Goal: Transaction & Acquisition: Subscribe to service/newsletter

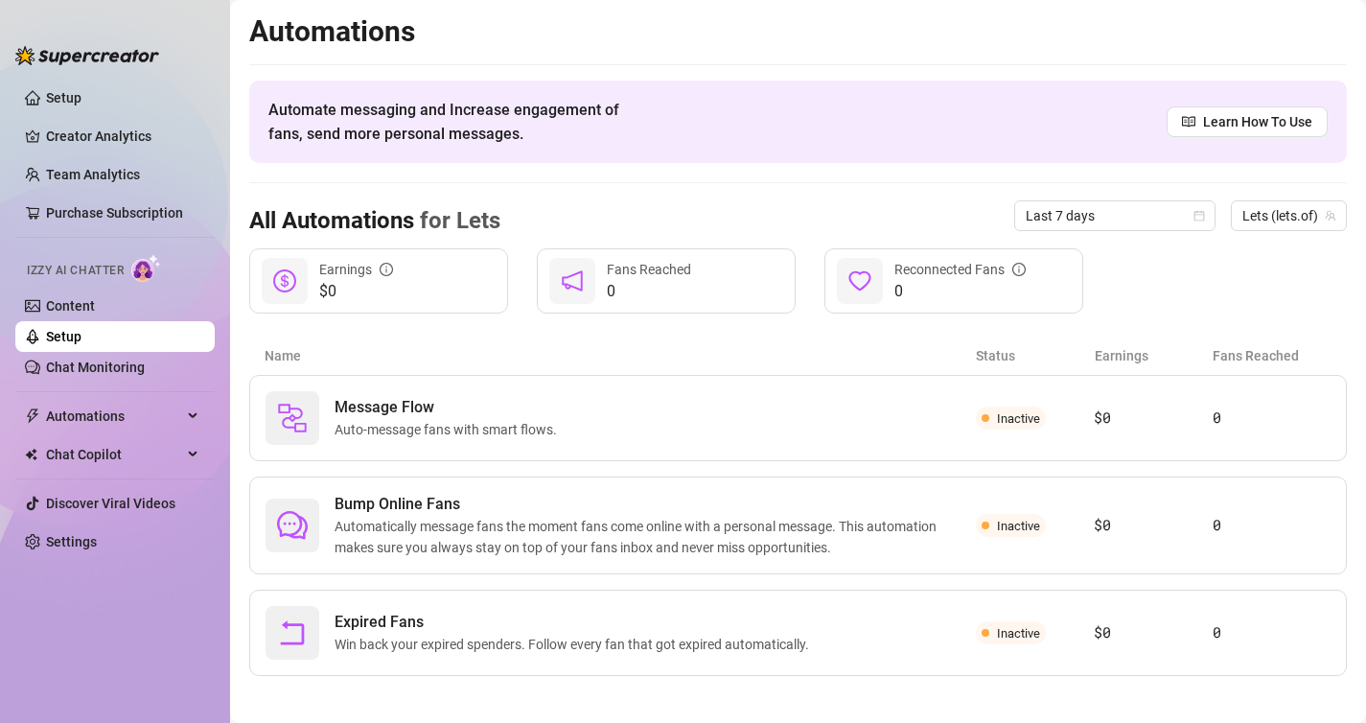
scroll to position [11, 0]
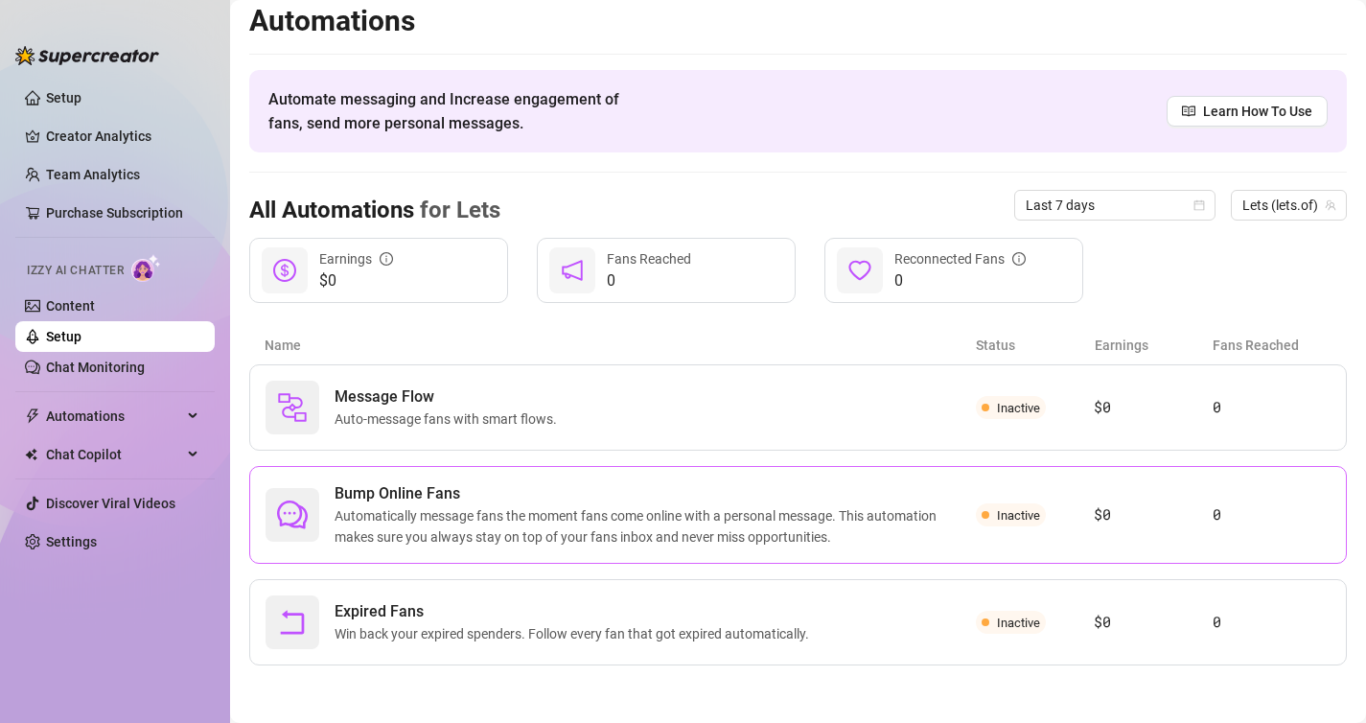
click at [478, 505] on span "Automatically message fans the moment fans come online with a personal message.…" at bounding box center [656, 526] width 642 height 42
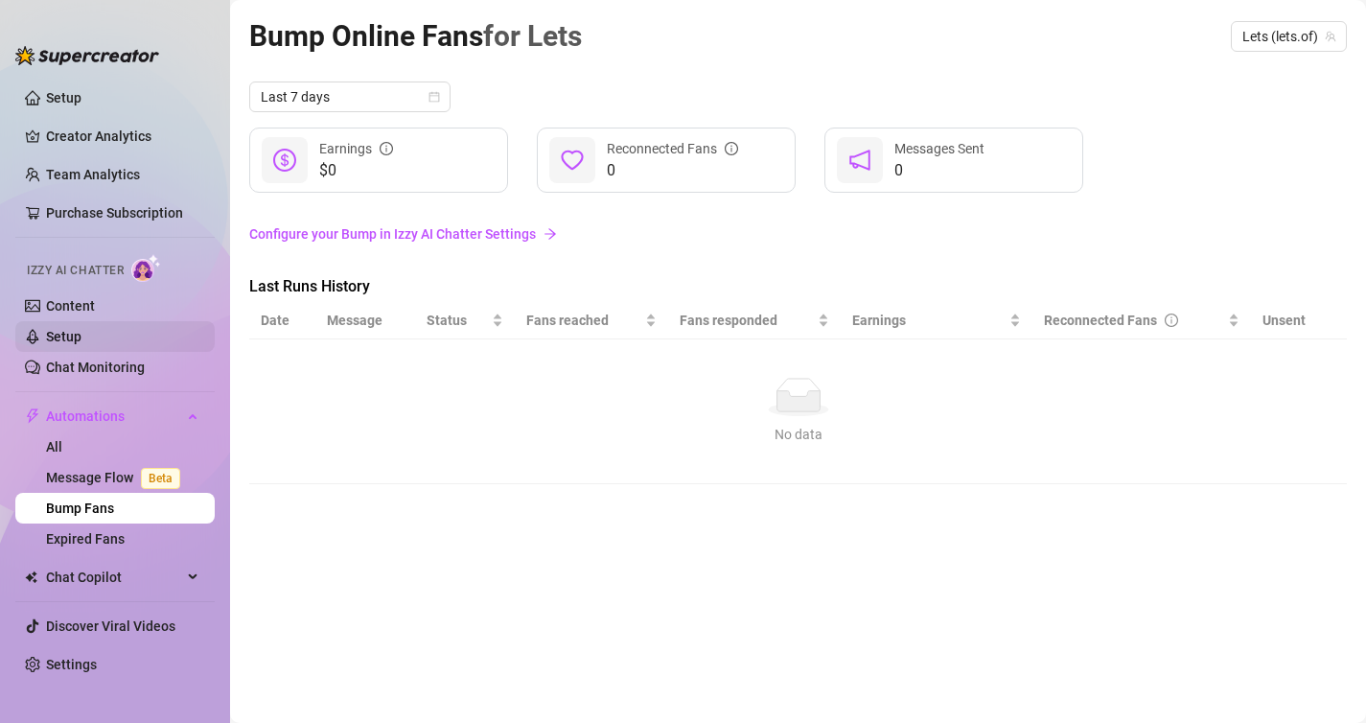
click at [61, 340] on link "Setup" at bounding box center [63, 336] width 35 height 15
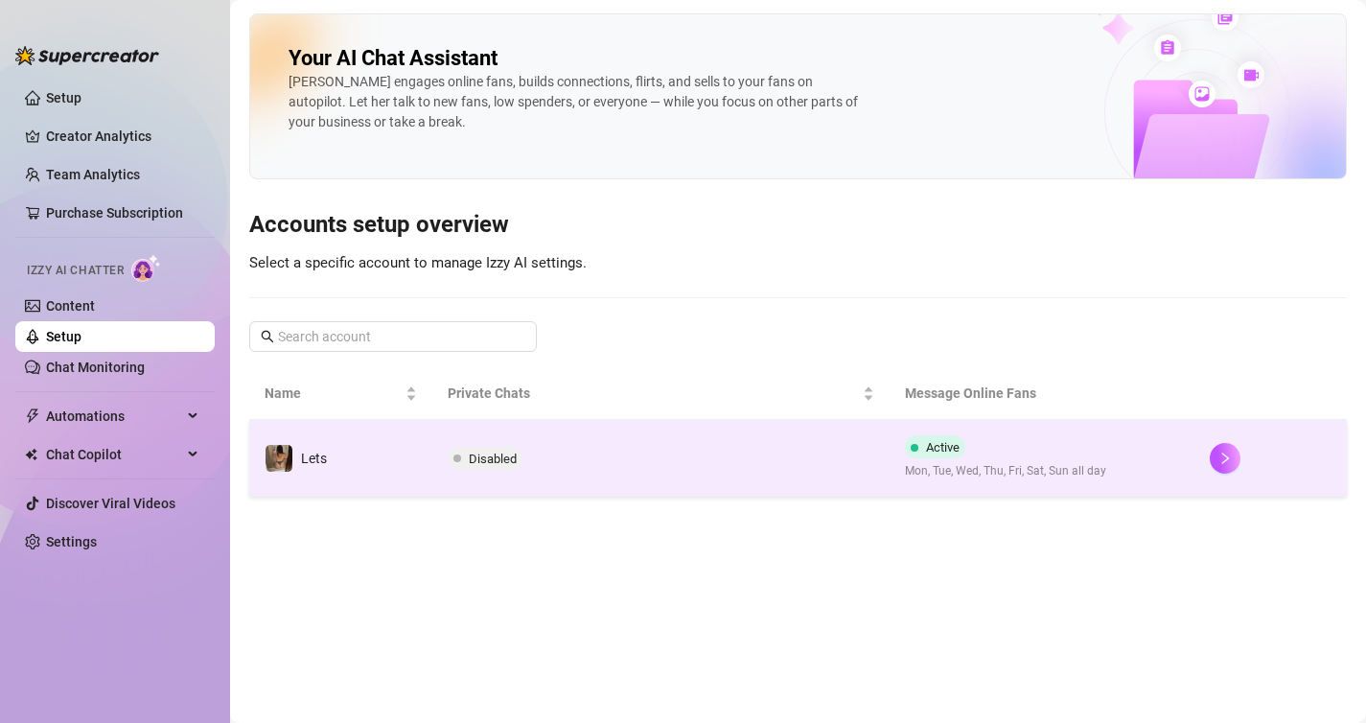
click at [599, 476] on td "Disabled" at bounding box center [660, 458] width 457 height 77
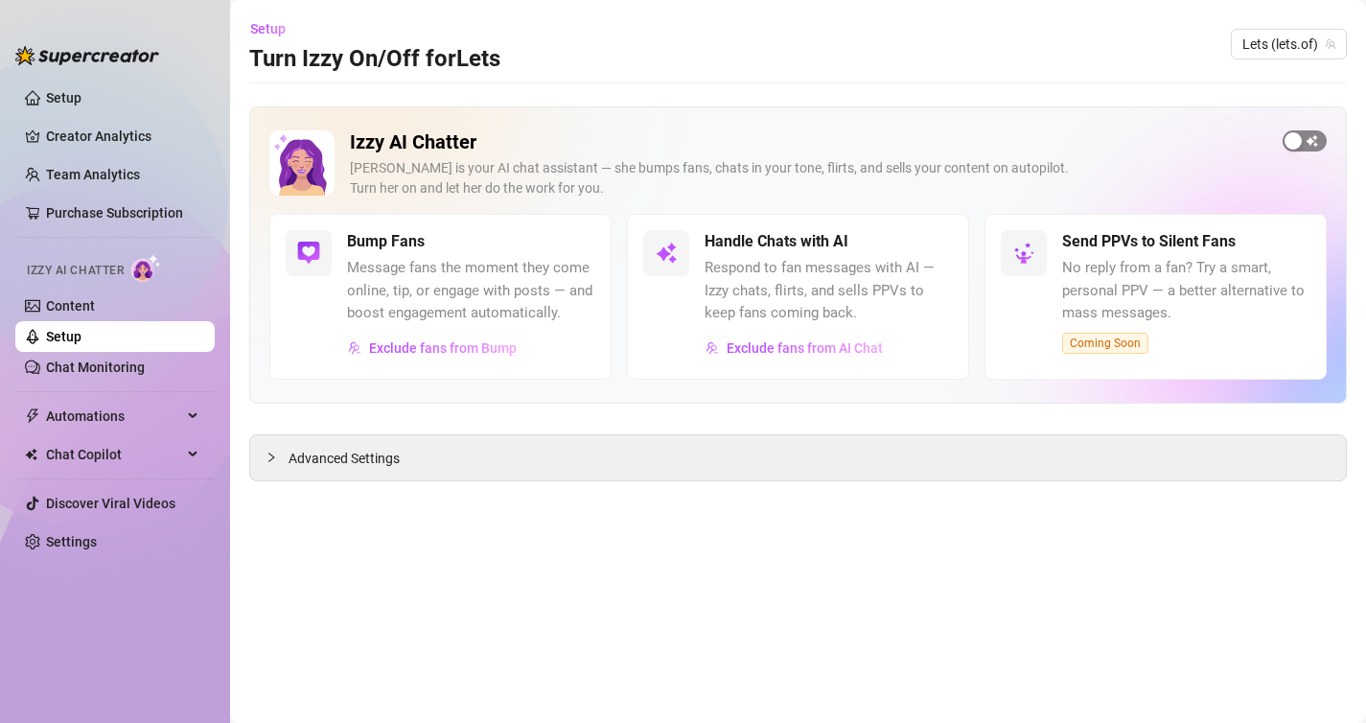
click at [1295, 133] on div "button" at bounding box center [1293, 140] width 17 height 17
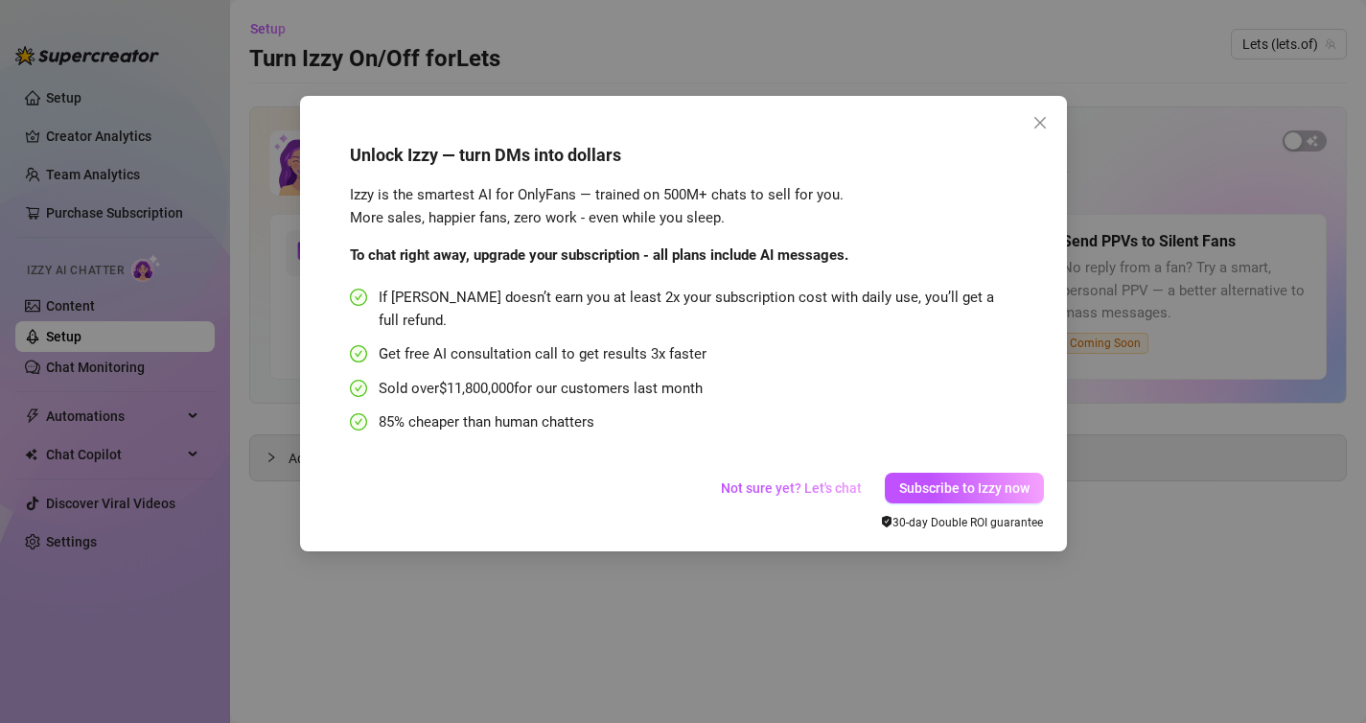
click at [816, 555] on div "Unlock Izzy — turn DMs into dollars Izzy is the smartest AI for OnlyFans — trai…" at bounding box center [683, 361] width 1366 height 723
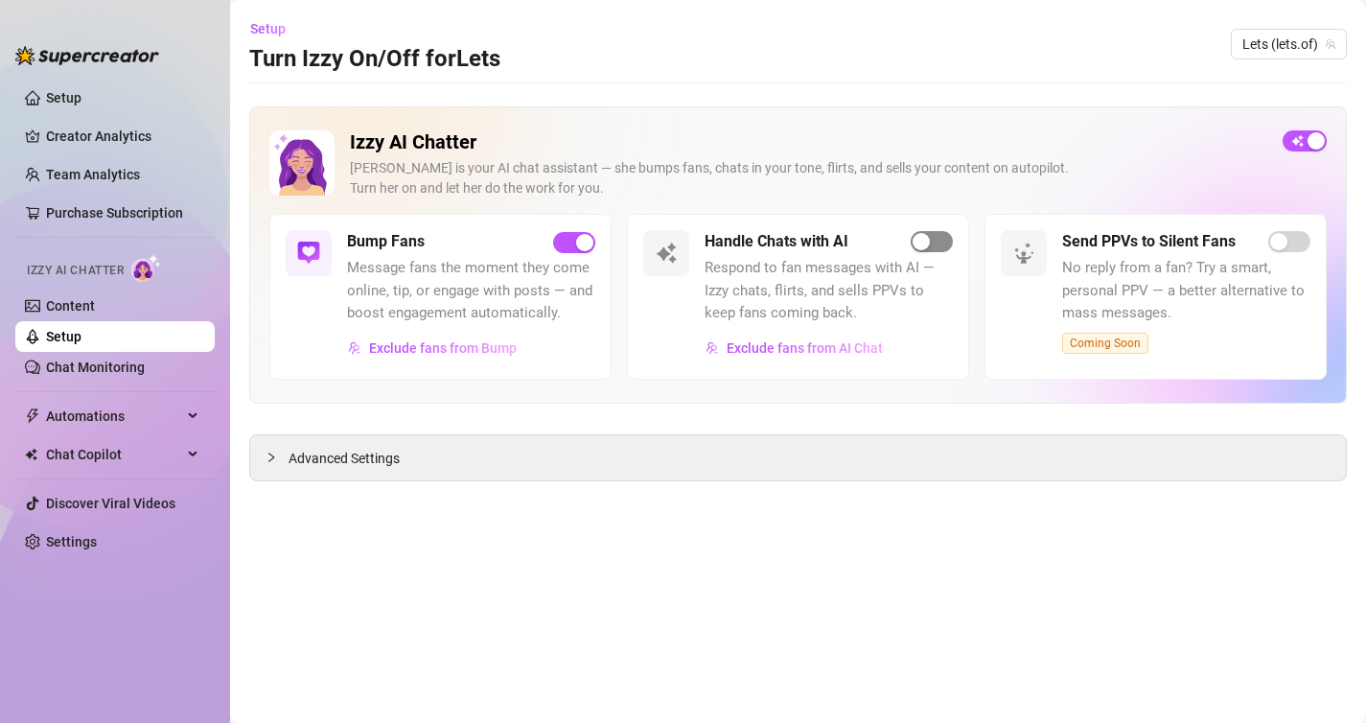
click at [925, 245] on div "button" at bounding box center [921, 241] width 17 height 17
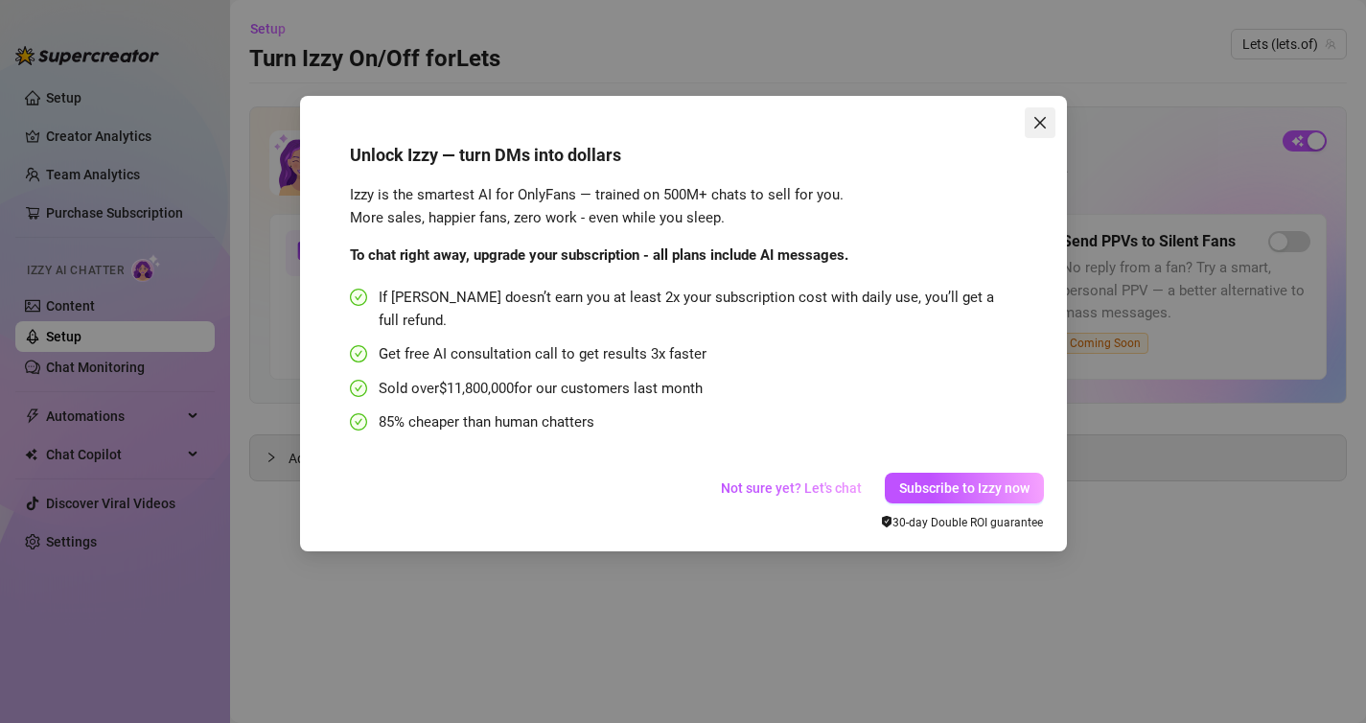
click at [1044, 113] on button "Close" at bounding box center [1040, 122] width 31 height 31
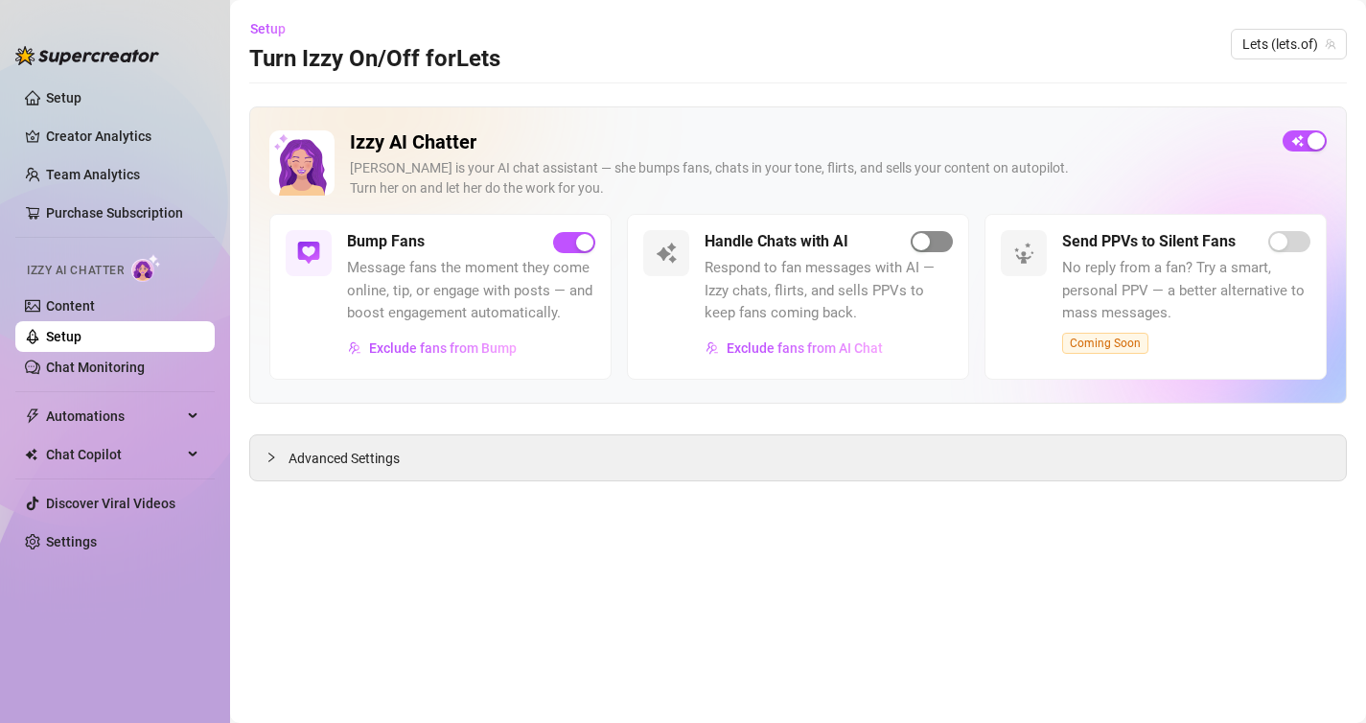
click at [923, 247] on div "button" at bounding box center [921, 241] width 17 height 17
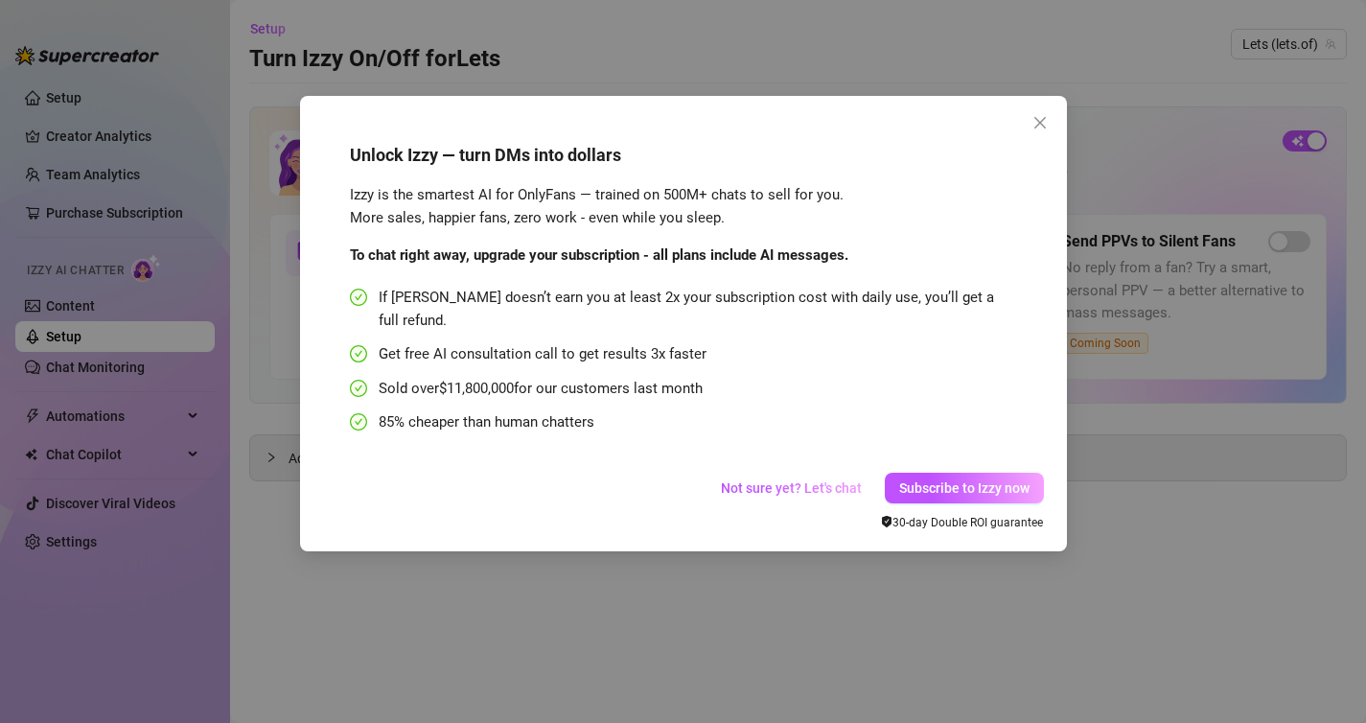
click at [689, 590] on div "Unlock Izzy — turn DMs into dollars Izzy is the smartest AI for OnlyFans — trai…" at bounding box center [683, 361] width 1366 height 723
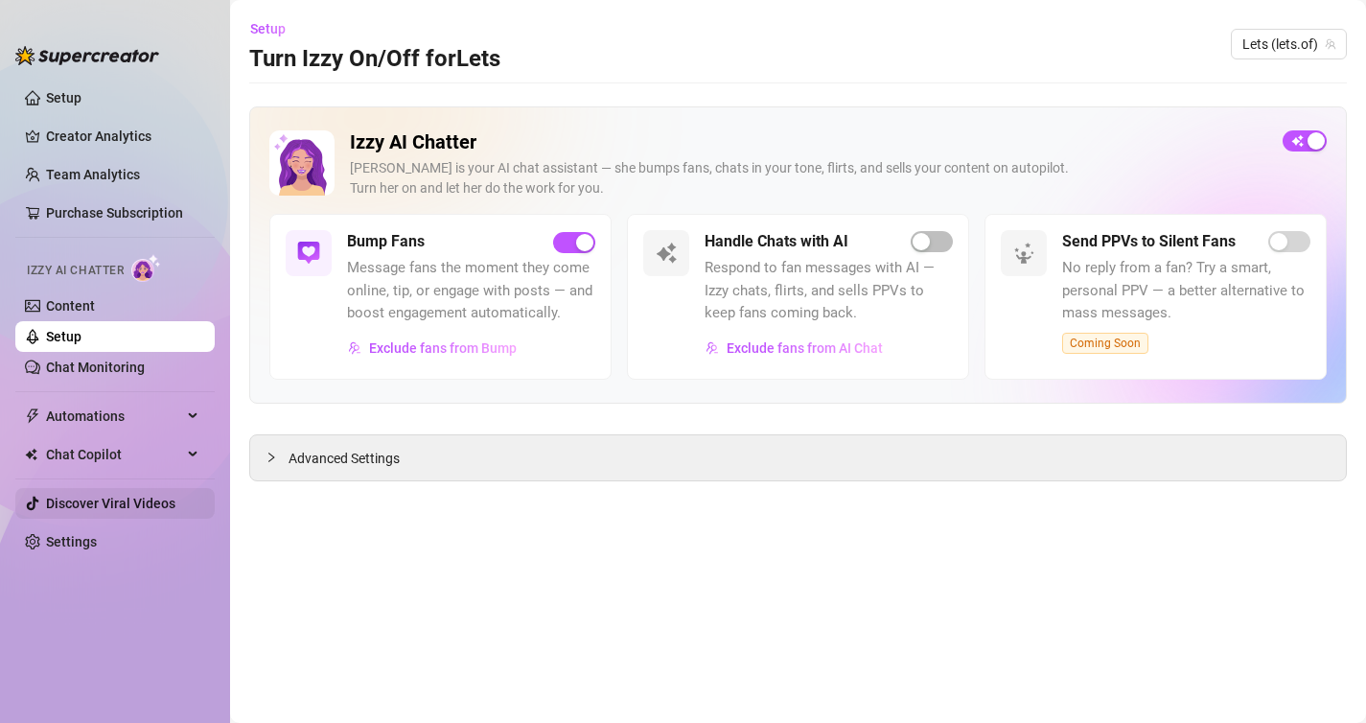
click at [105, 502] on link "Discover Viral Videos" at bounding box center [110, 503] width 129 height 15
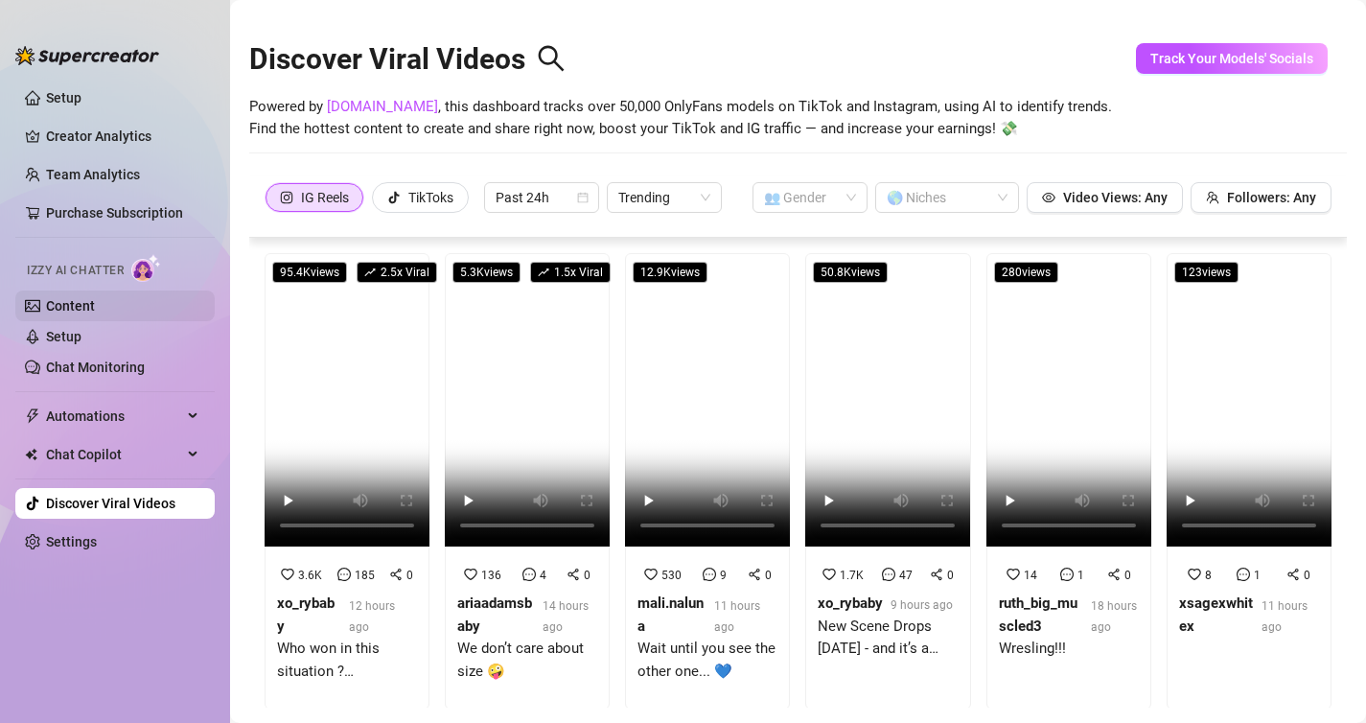
click at [86, 311] on link "Content" at bounding box center [70, 305] width 49 height 15
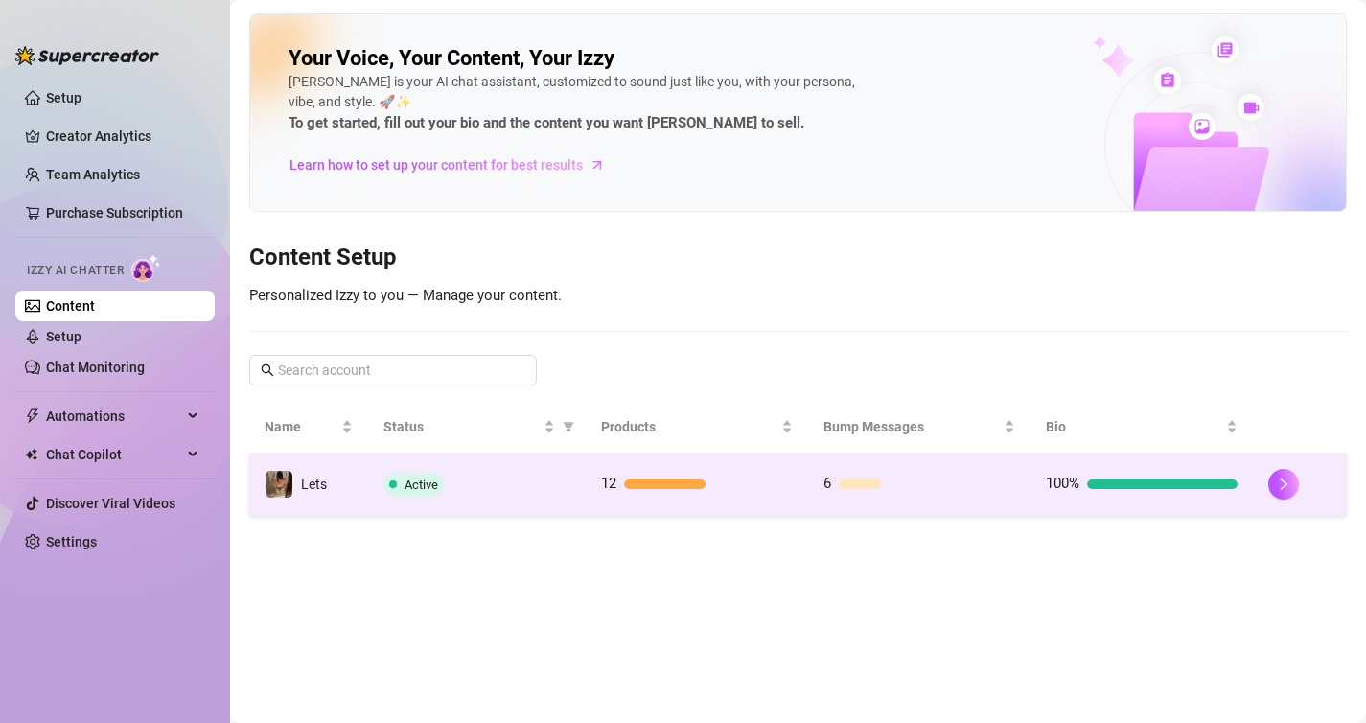
click at [556, 498] on td "Active" at bounding box center [477, 485] width 218 height 62
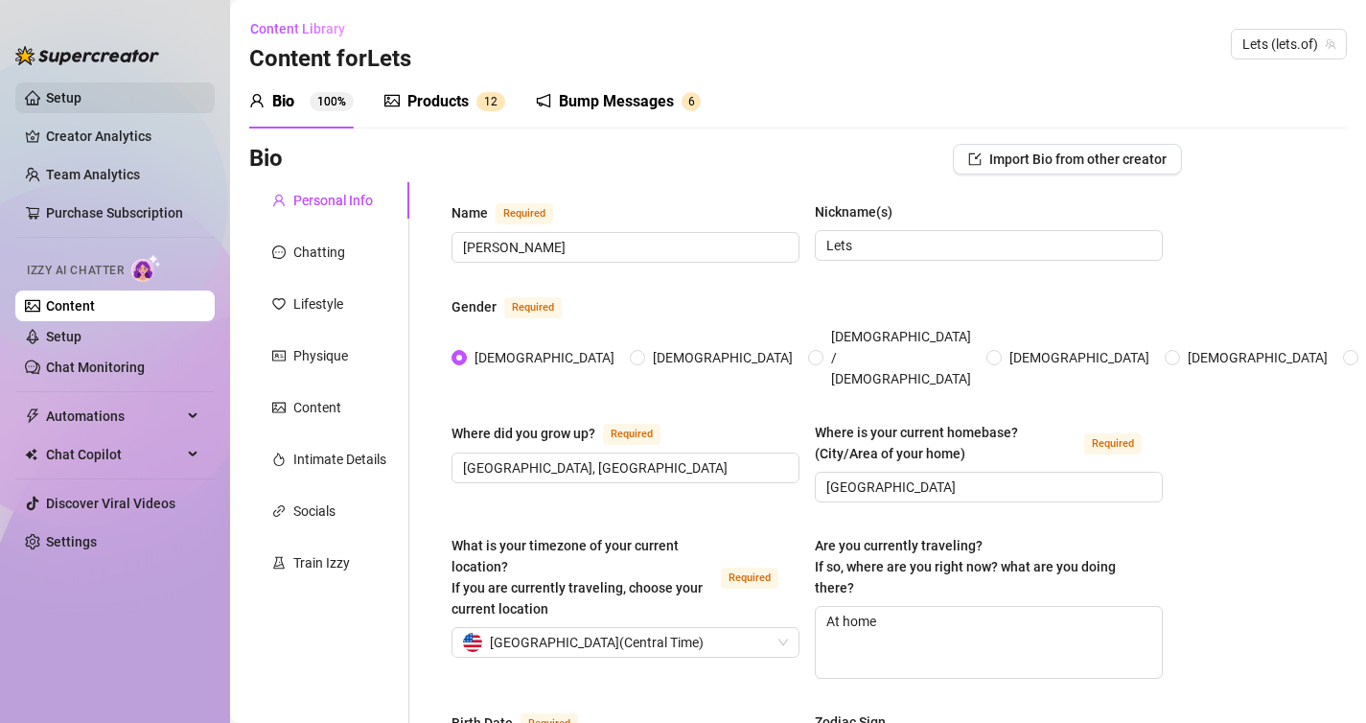
click at [76, 90] on link "Setup" at bounding box center [63, 97] width 35 height 15
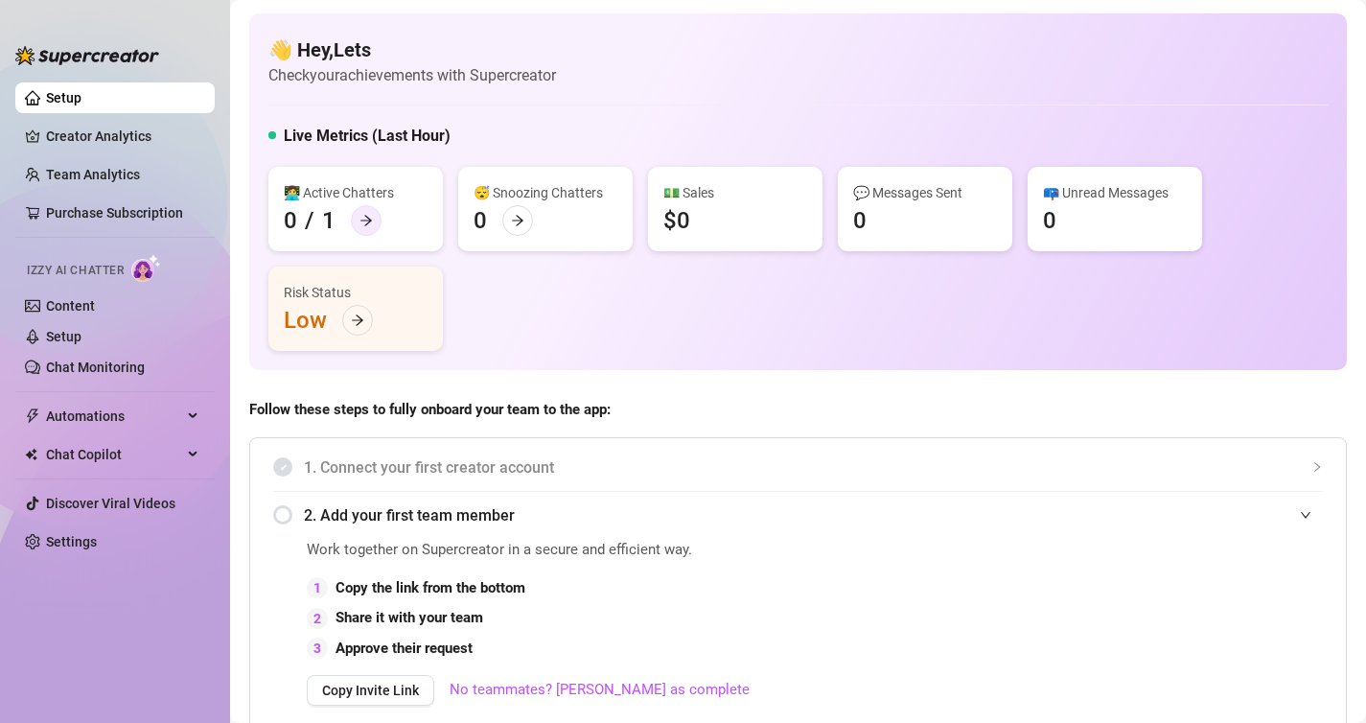
click at [368, 220] on icon "arrow-right" at bounding box center [367, 221] width 12 height 11
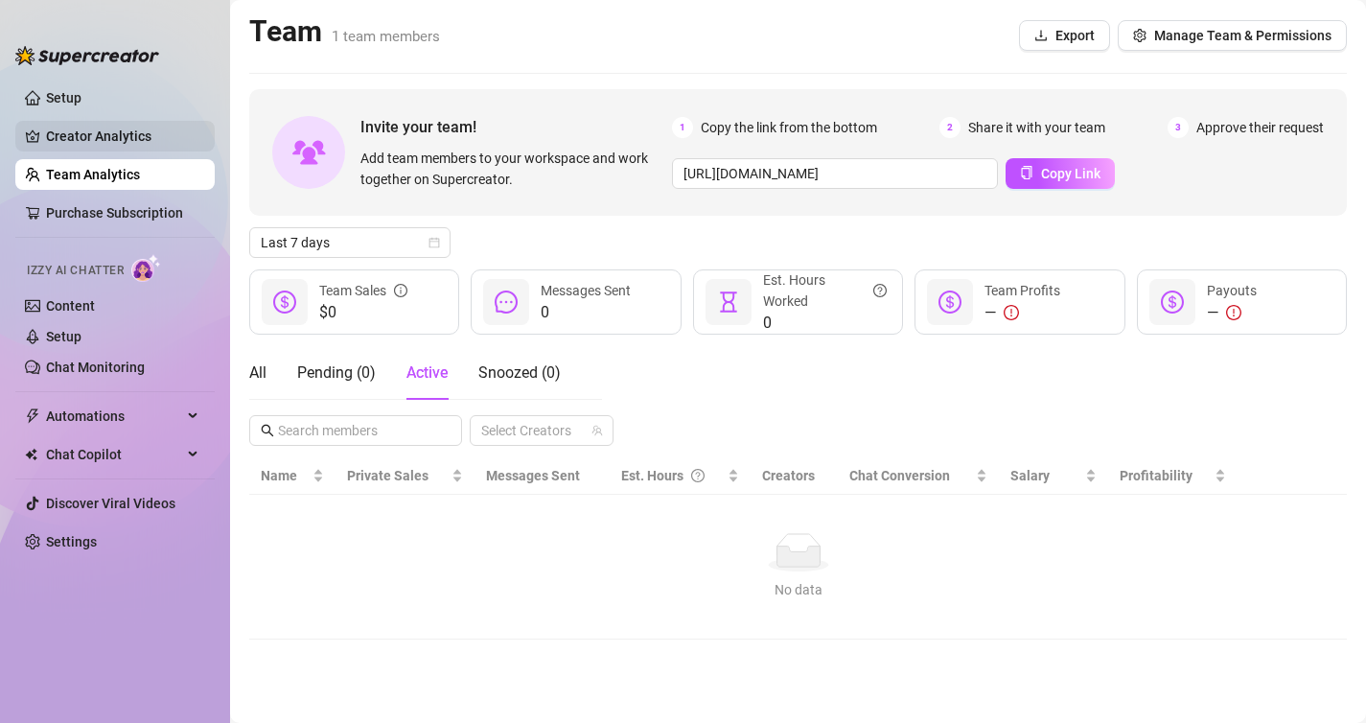
click at [139, 148] on link "Creator Analytics" at bounding box center [122, 136] width 153 height 31
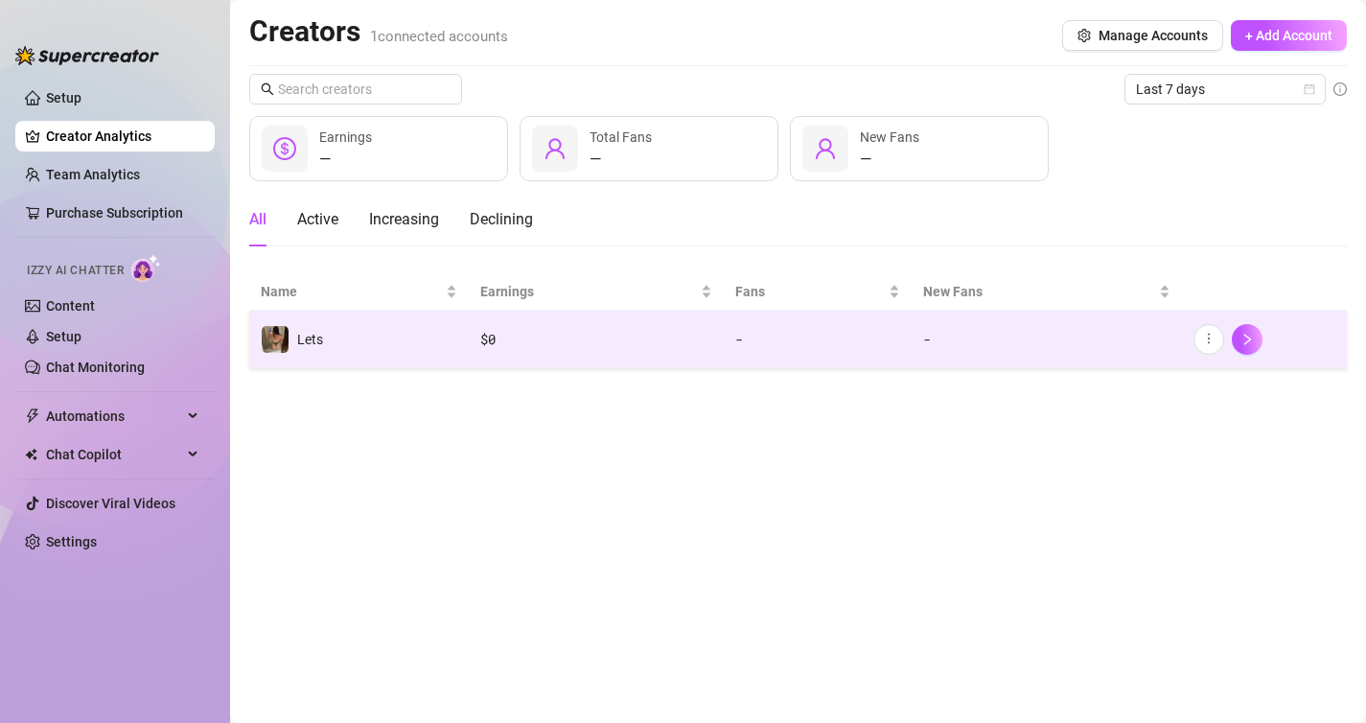
click at [347, 346] on td "Lets" at bounding box center [359, 340] width 220 height 58
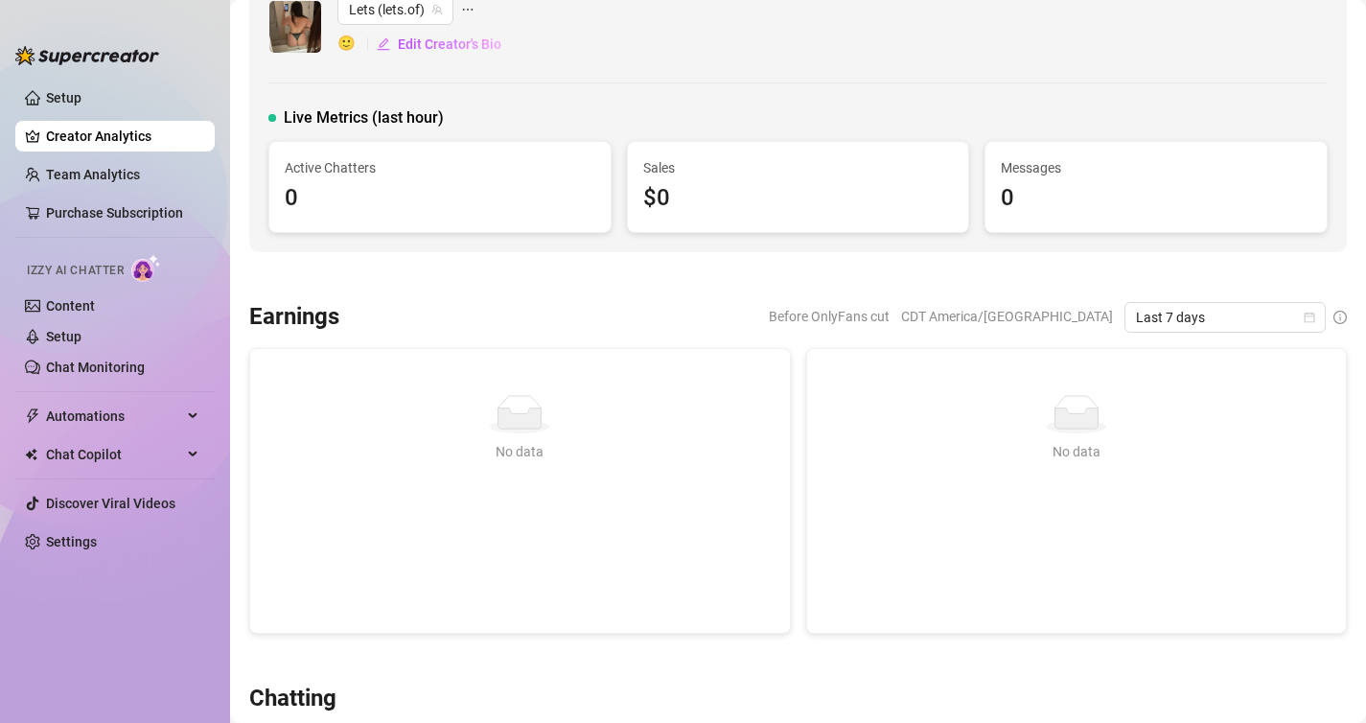
scroll to position [49, 0]
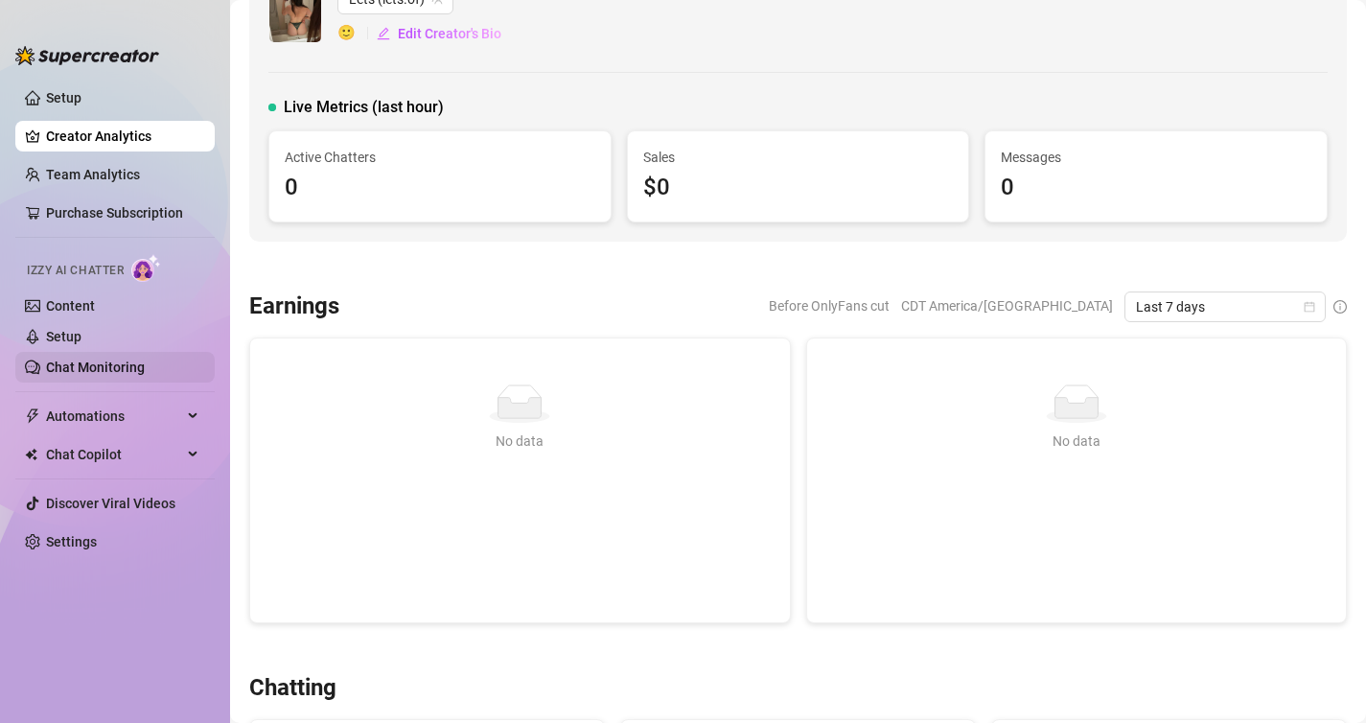
click at [113, 364] on link "Chat Monitoring" at bounding box center [95, 367] width 99 height 15
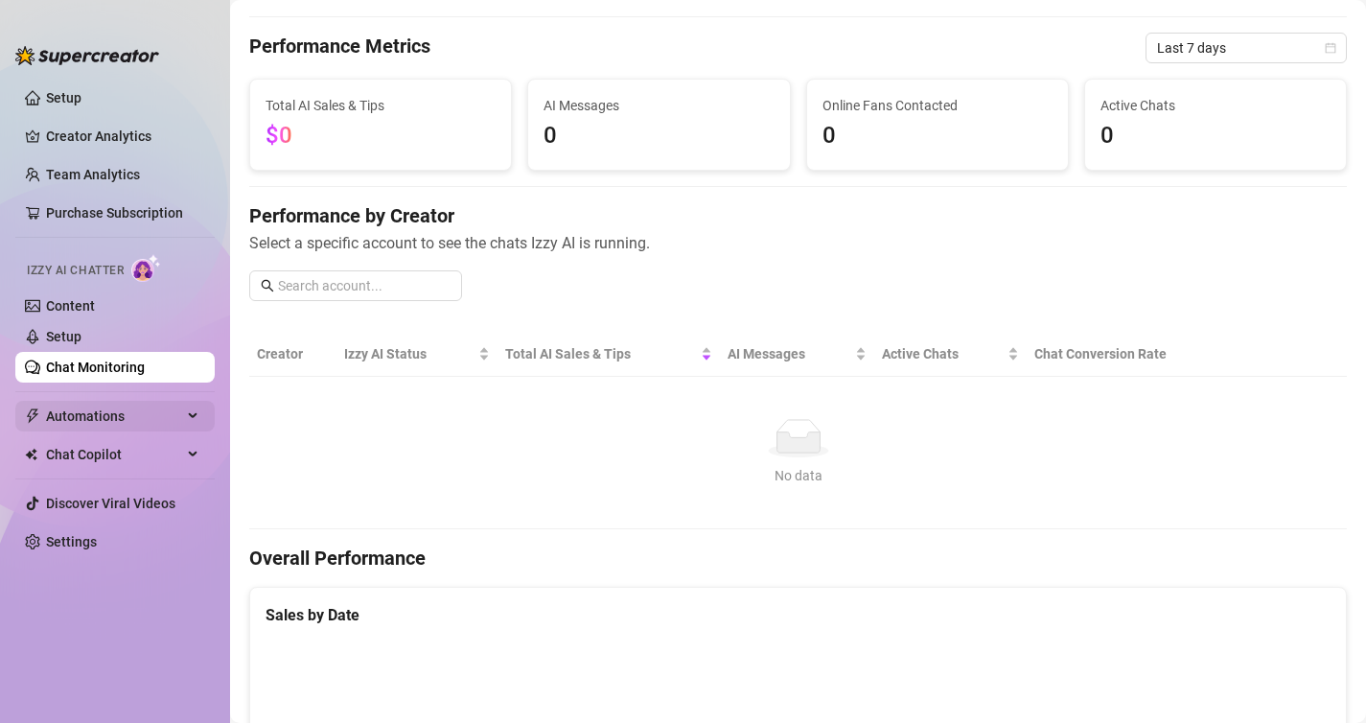
click at [97, 408] on span "Automations" at bounding box center [114, 416] width 136 height 31
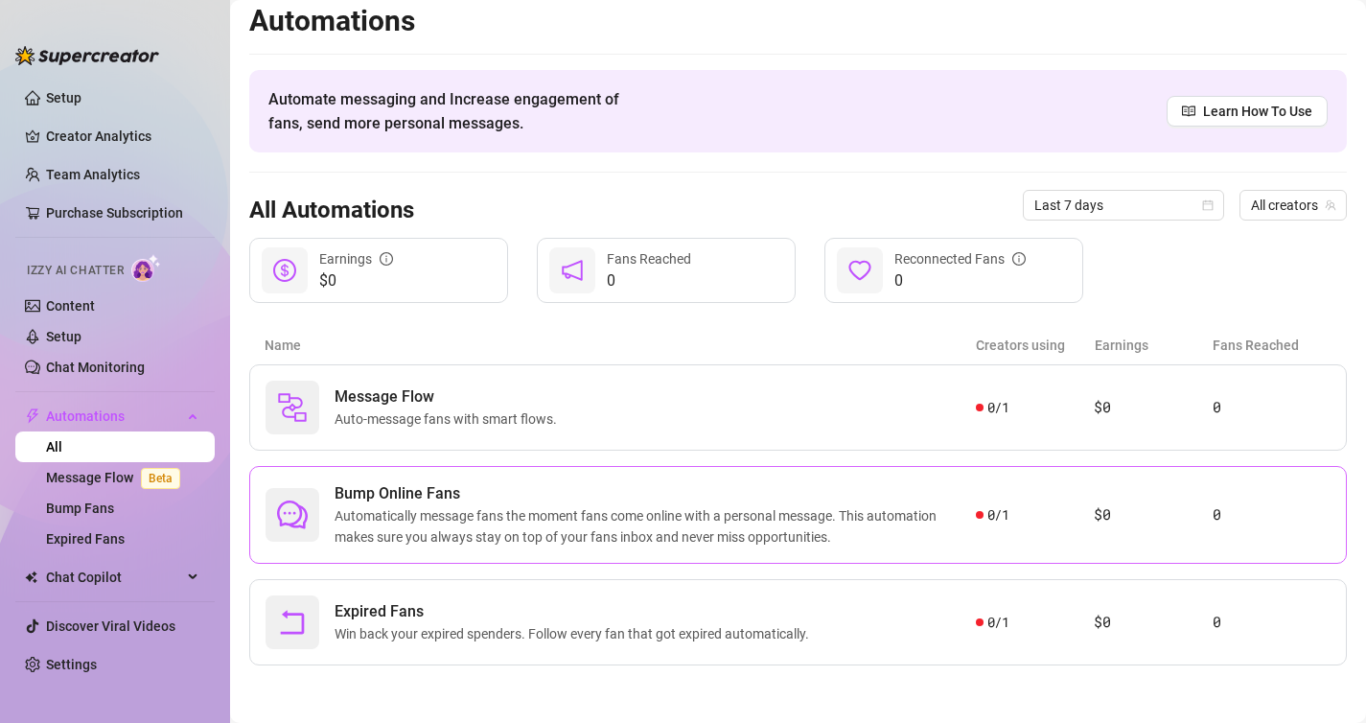
click at [617, 486] on span "Bump Online Fans" at bounding box center [656, 493] width 642 height 23
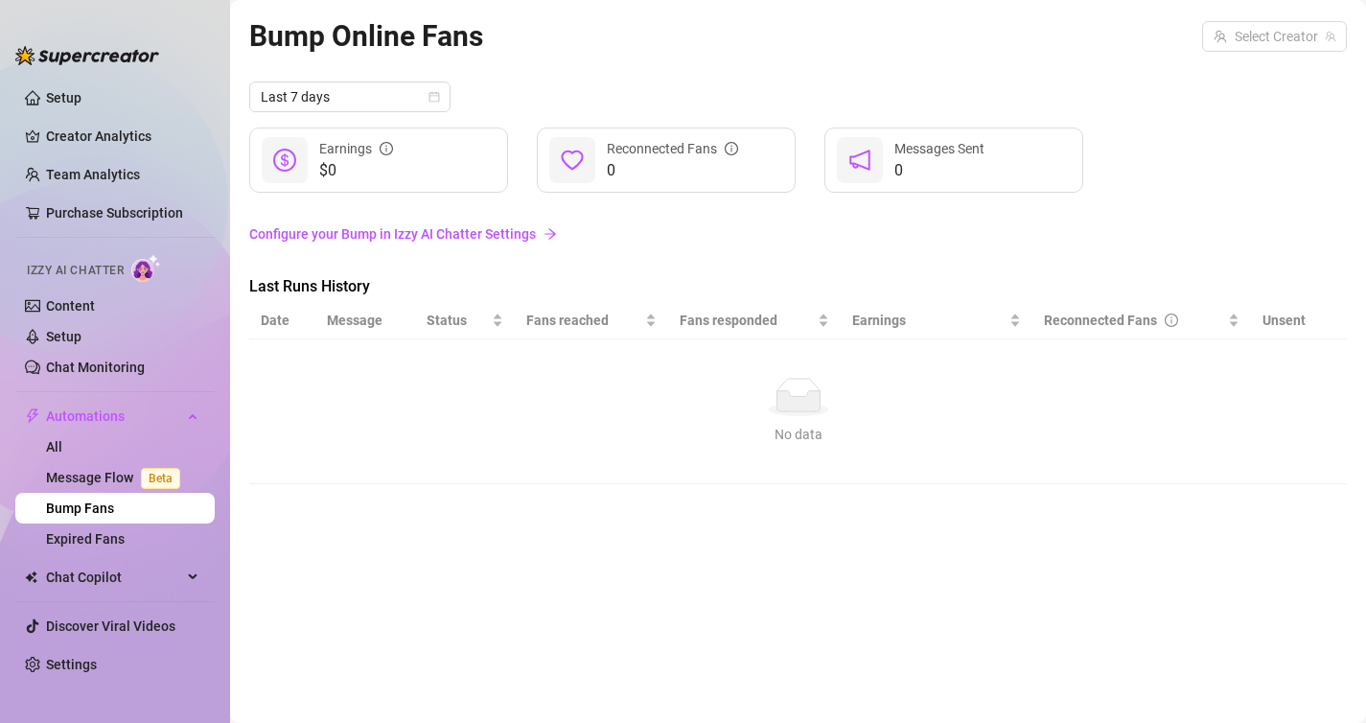
click at [467, 238] on link "Configure your Bump in Izzy AI Chatter Settings" at bounding box center [798, 233] width 1098 height 21
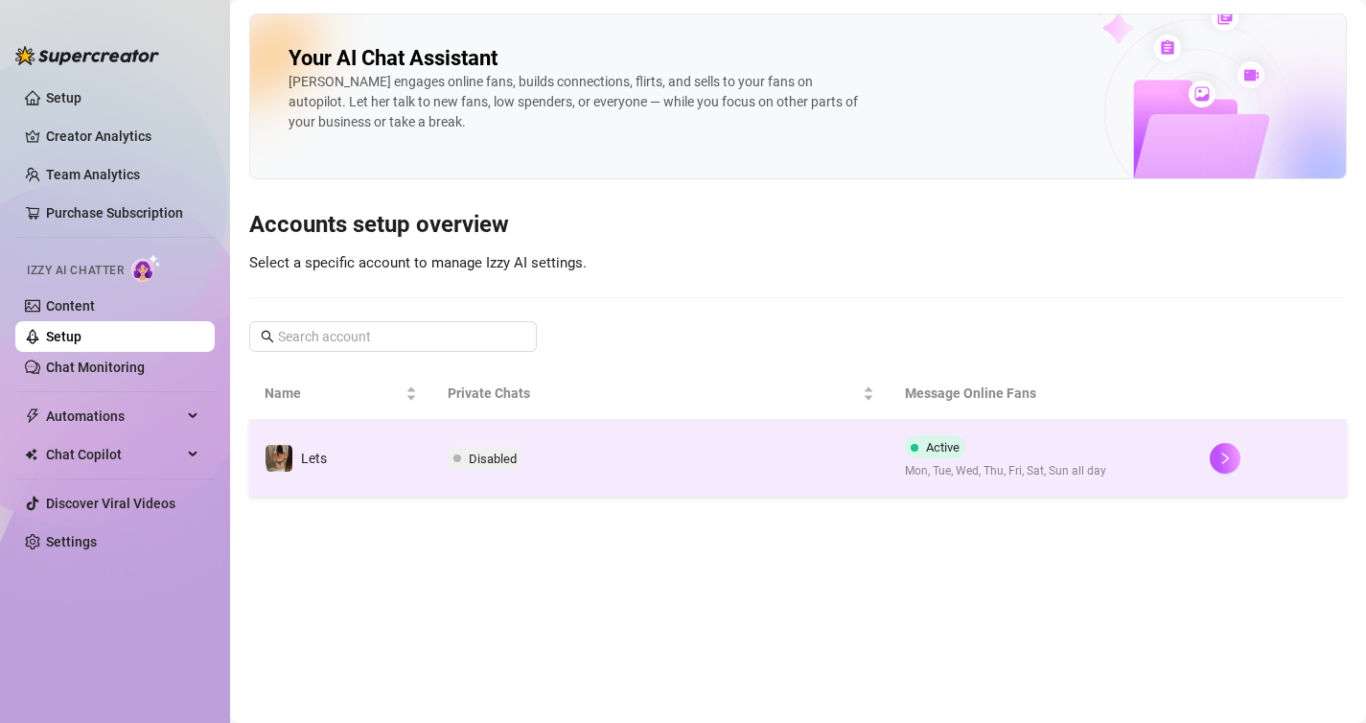
click at [488, 460] on span "Disabled" at bounding box center [493, 459] width 48 height 14
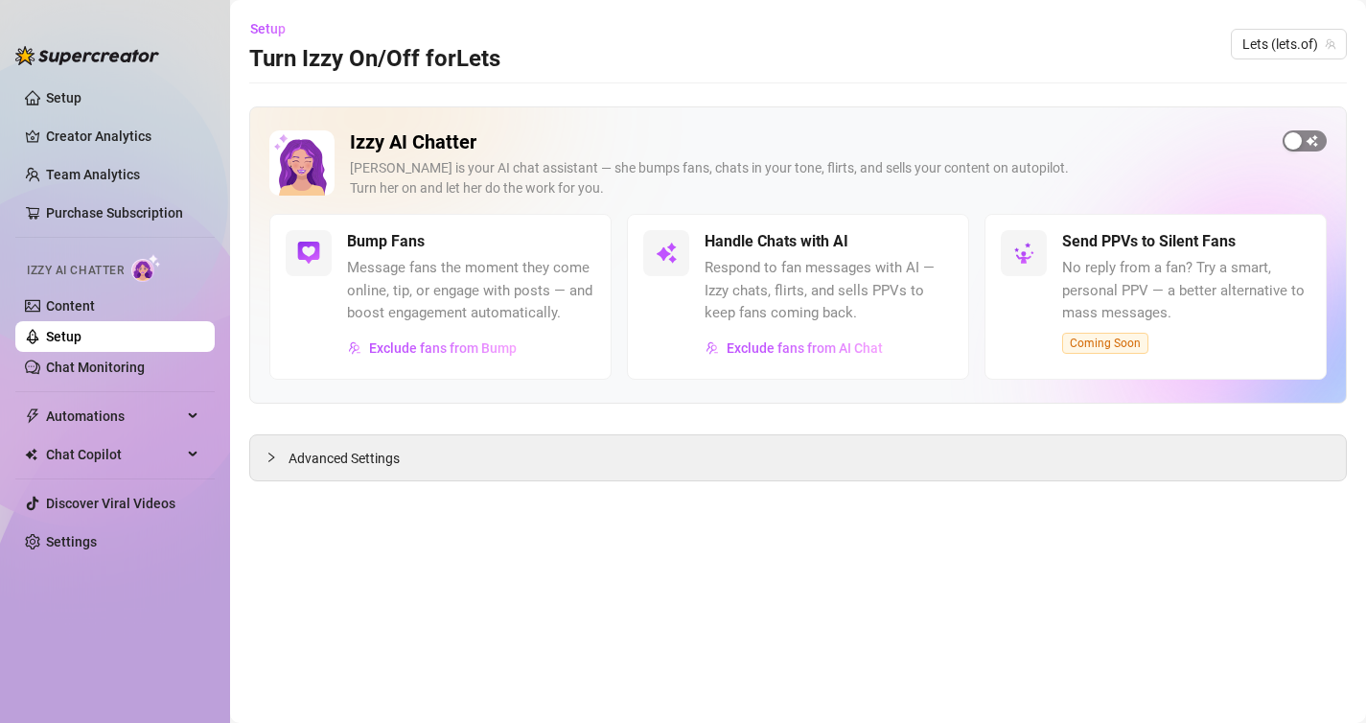
click at [1308, 131] on span "button" at bounding box center [1305, 140] width 44 height 21
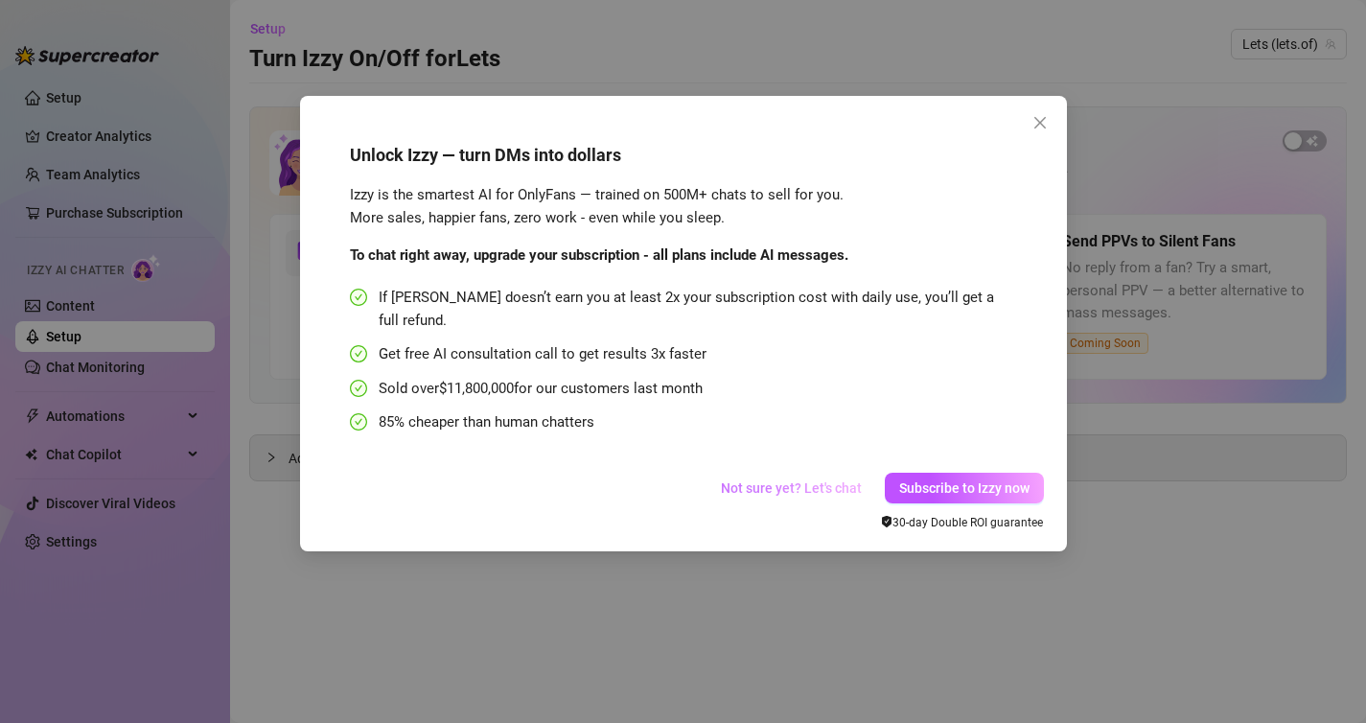
click at [815, 480] on span "Not sure yet? Let's chat" at bounding box center [791, 487] width 141 height 15
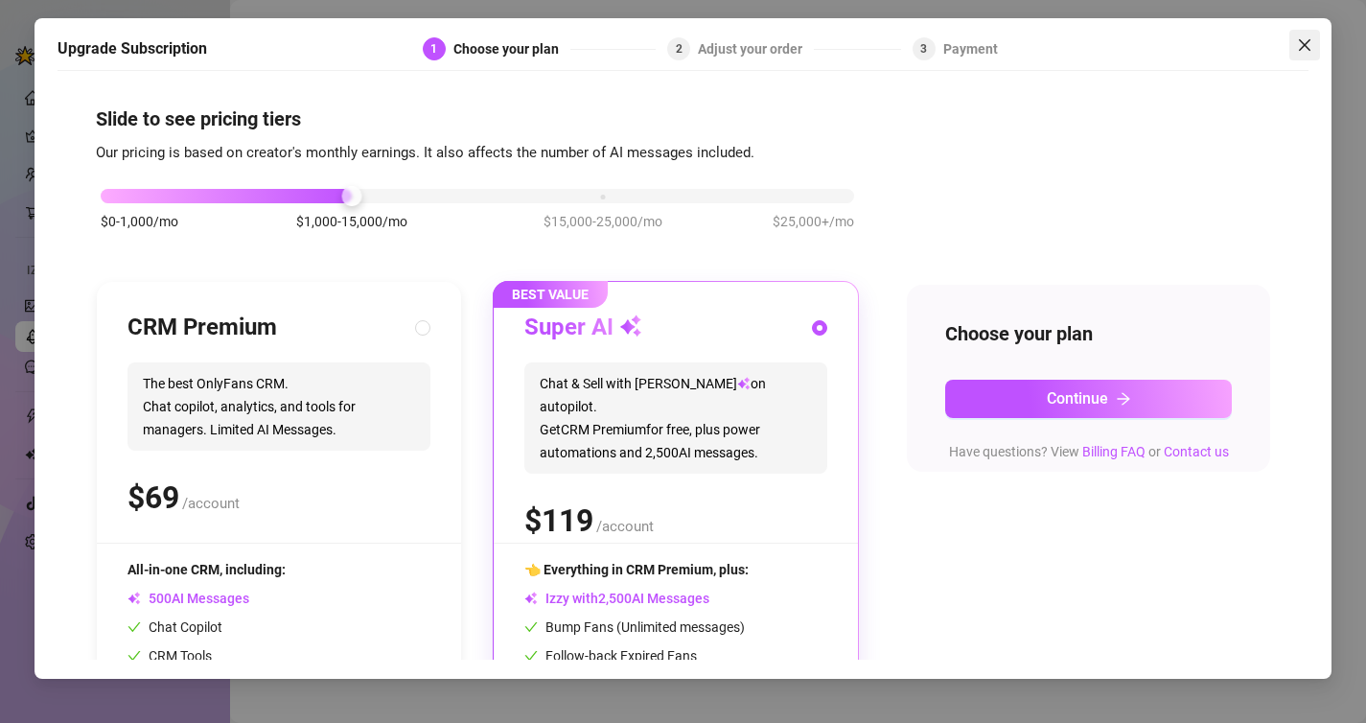
click at [1305, 48] on icon "close" at bounding box center [1304, 44] width 15 height 15
